Goal: Navigation & Orientation: Find specific page/section

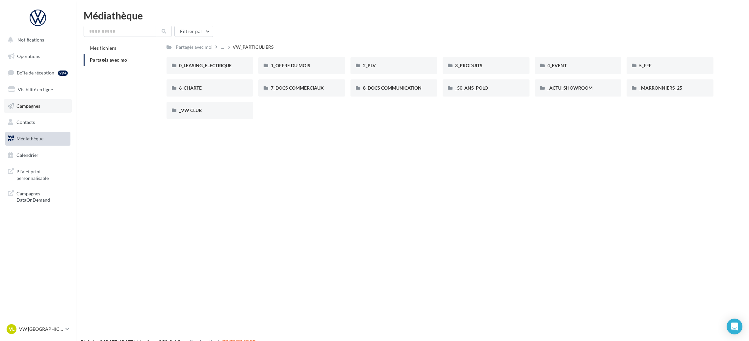
scroll to position [11, 0]
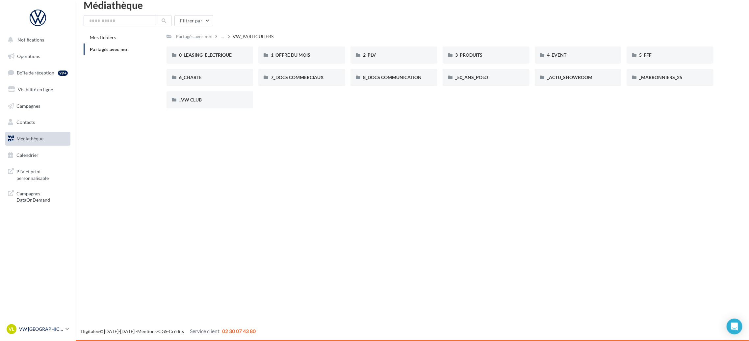
click at [60, 334] on link "VL VW LE HAVRE vw-leh-tou" at bounding box center [37, 329] width 65 height 13
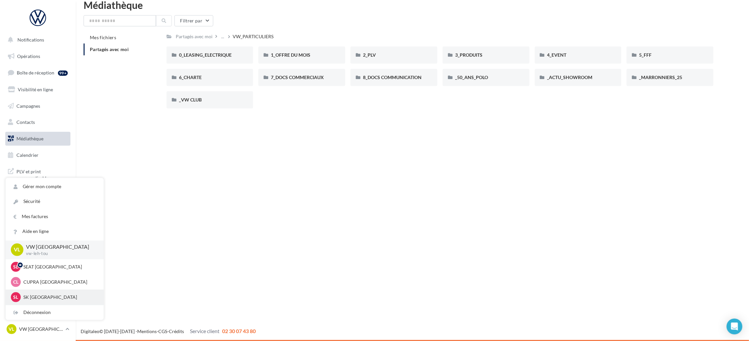
click at [58, 298] on p "SK [GEOGRAPHIC_DATA]" at bounding box center [59, 297] width 72 height 7
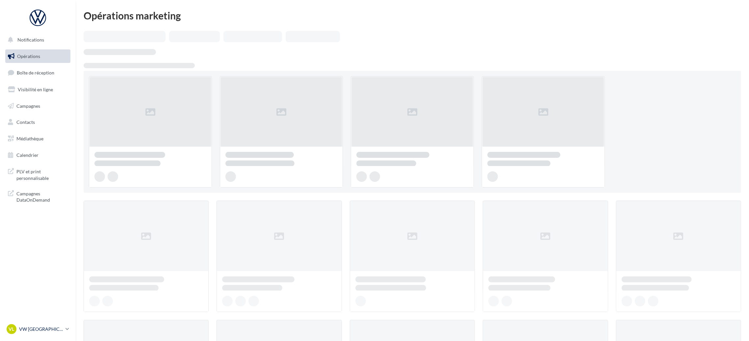
click at [67, 332] on icon at bounding box center [68, 329] width 4 height 6
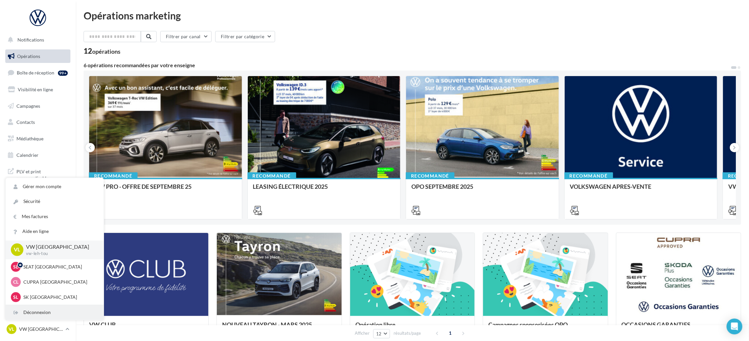
click at [45, 310] on div "Déconnexion" at bounding box center [55, 312] width 98 height 15
